Goal: Check status

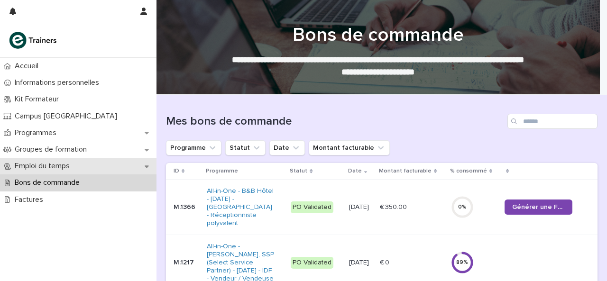
click at [47, 165] on p "Emploi du temps" at bounding box center [44, 166] width 66 height 9
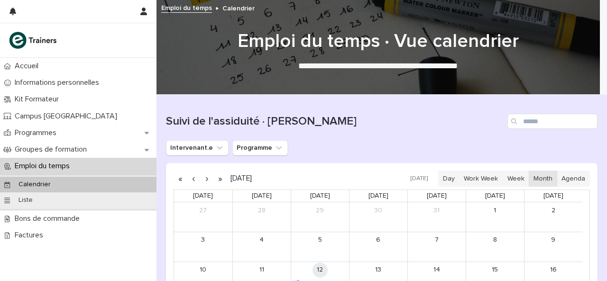
scroll to position [181, 0]
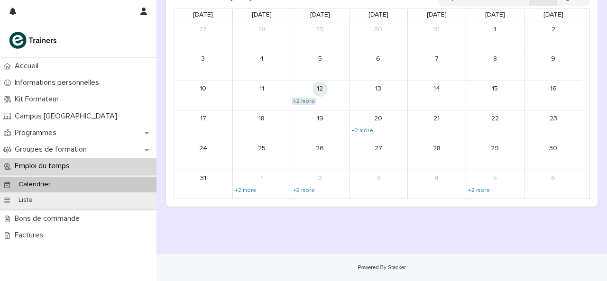
click at [311, 99] on link "+2 more" at bounding box center [304, 102] width 24 height 8
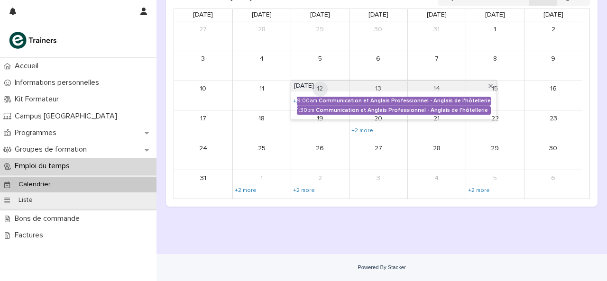
click at [323, 95] on div "9:00am Communication et Anglais Professionnel - Anglais de l'hôtellerie 1:30pm …" at bounding box center [393, 106] width 205 height 28
click at [319, 103] on div "Communication et Anglais Professionnel - Anglais de l'hôtellerie" at bounding box center [405, 101] width 172 height 7
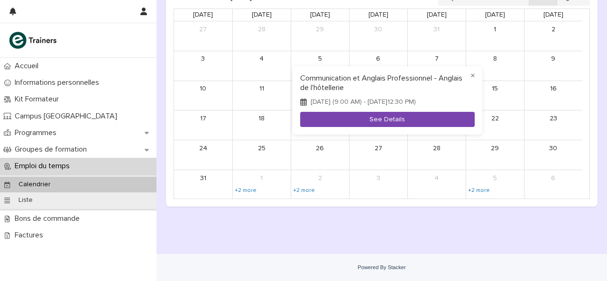
click at [385, 120] on button "See Details" at bounding box center [387, 120] width 174 height 16
